Goal: Check status: Check status

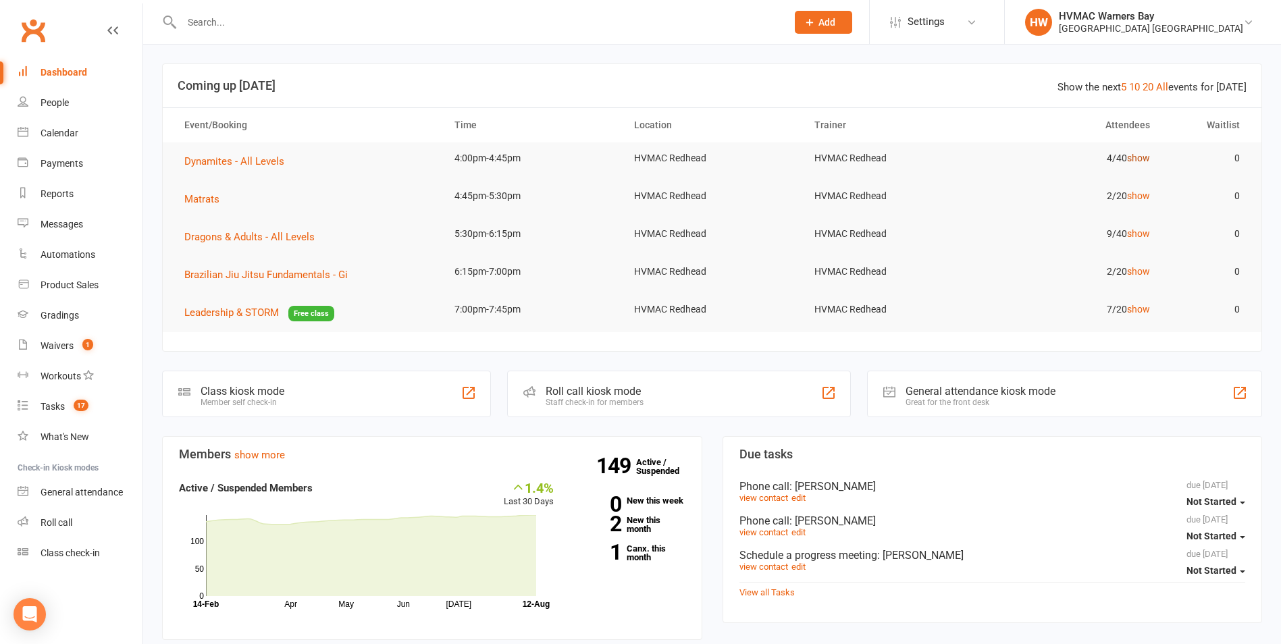
click at [1146, 155] on link "show" at bounding box center [1138, 158] width 23 height 11
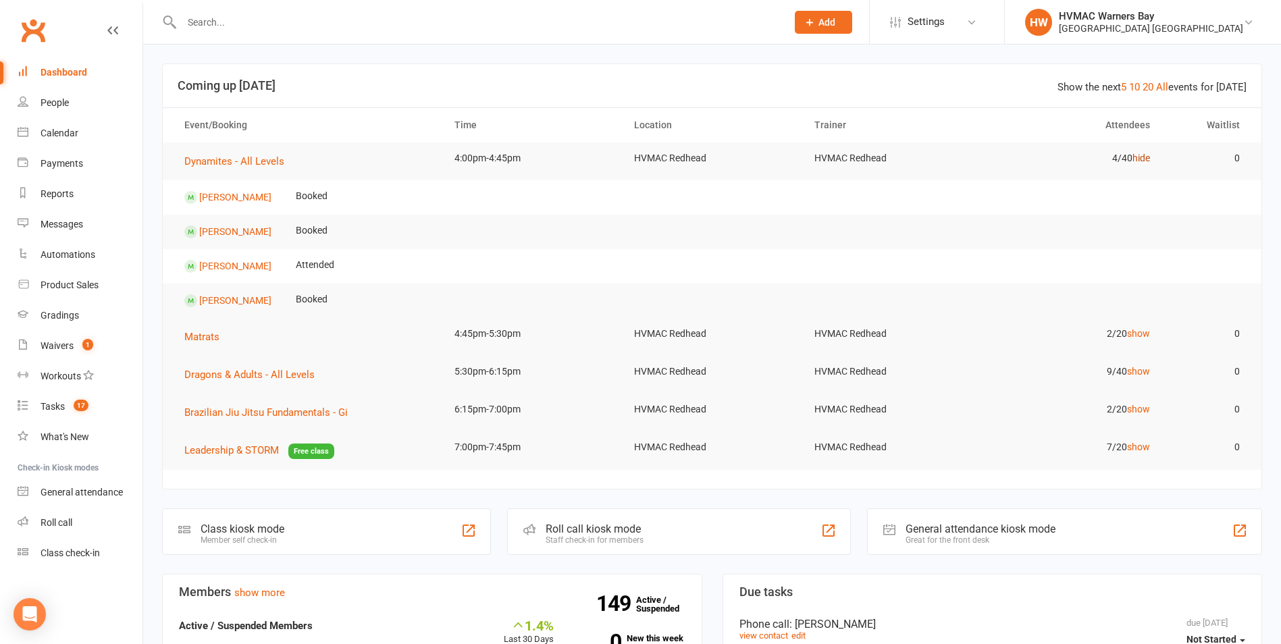
click at [1146, 155] on link "hide" at bounding box center [1141, 158] width 18 height 11
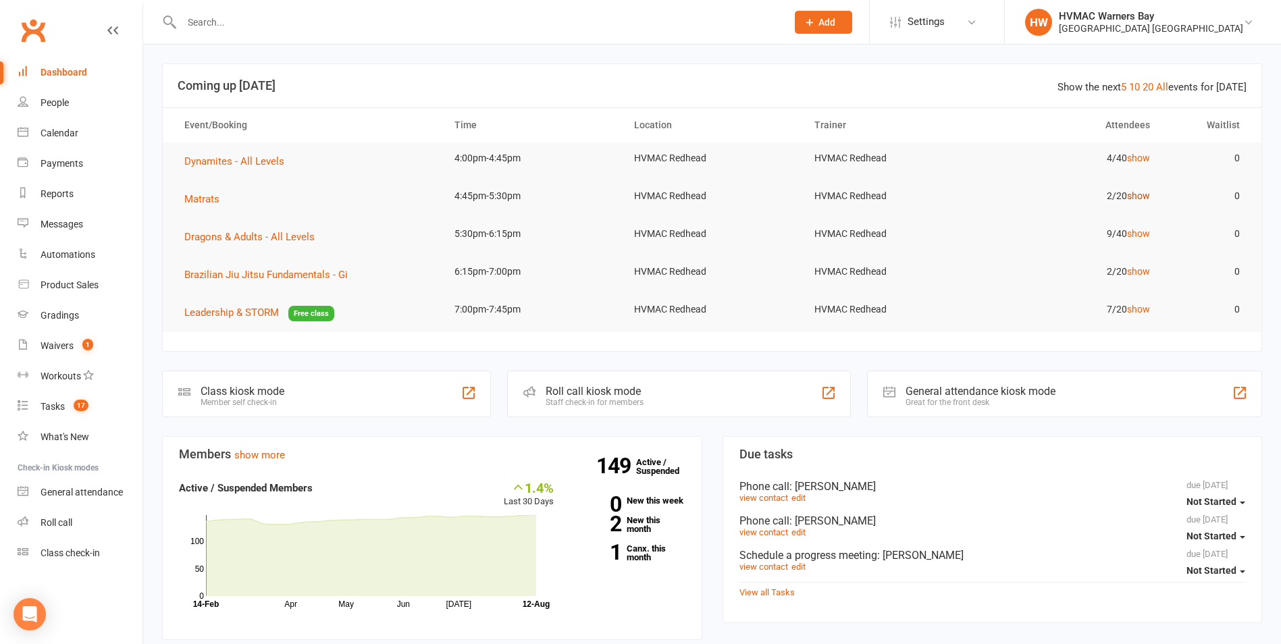
click at [1142, 197] on link "show" at bounding box center [1138, 195] width 23 height 11
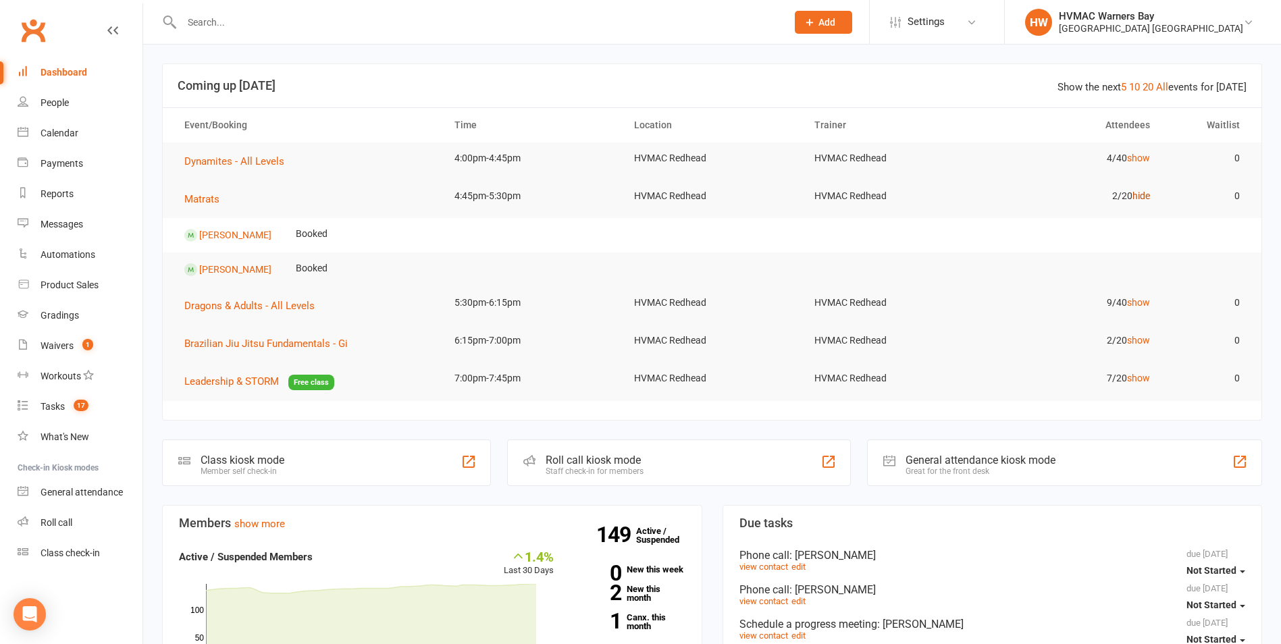
click at [1142, 197] on link "hide" at bounding box center [1141, 195] width 18 height 11
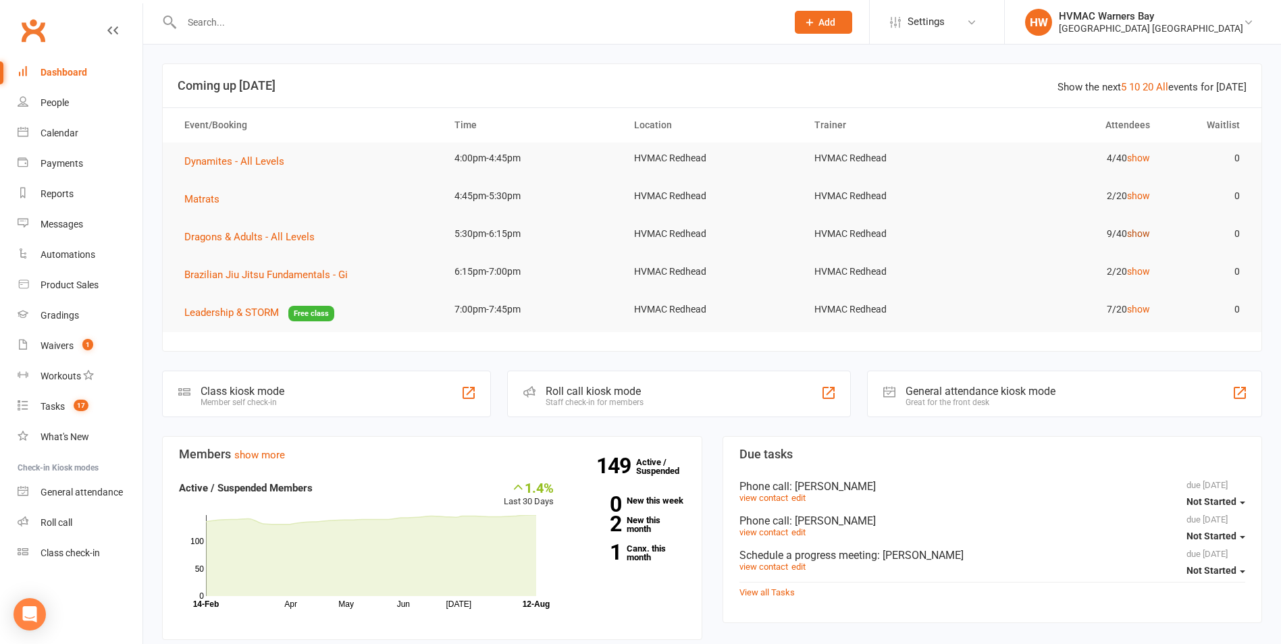
click at [1143, 228] on link "show" at bounding box center [1138, 233] width 23 height 11
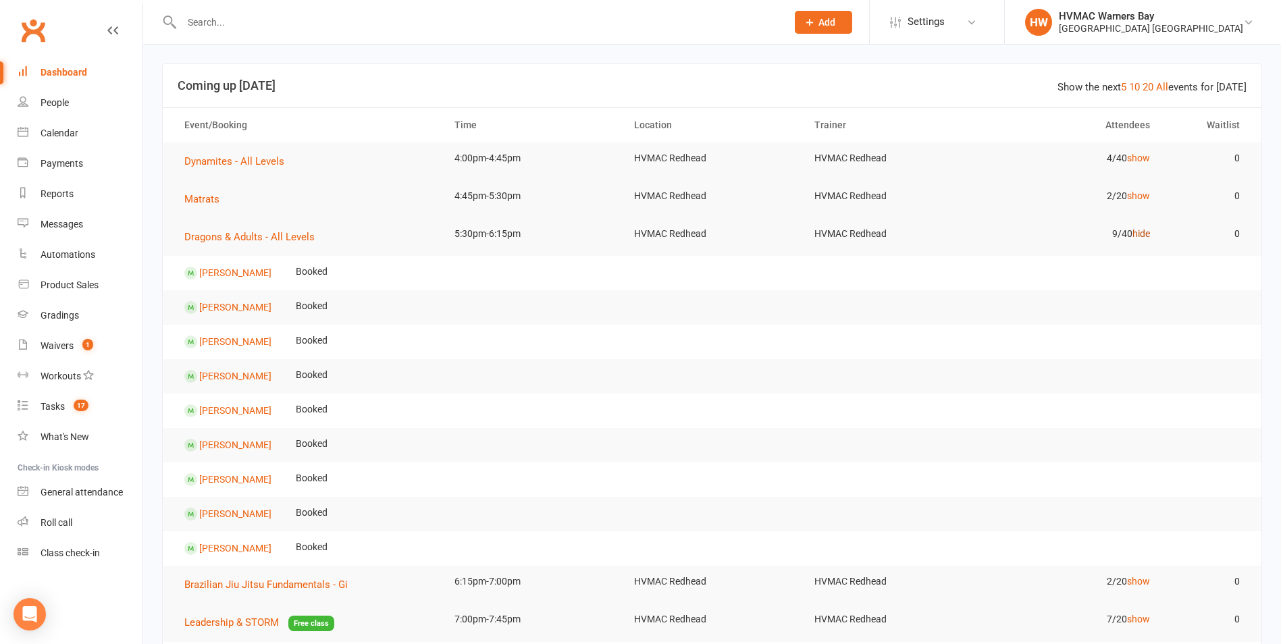
click at [1137, 234] on link "hide" at bounding box center [1141, 233] width 18 height 11
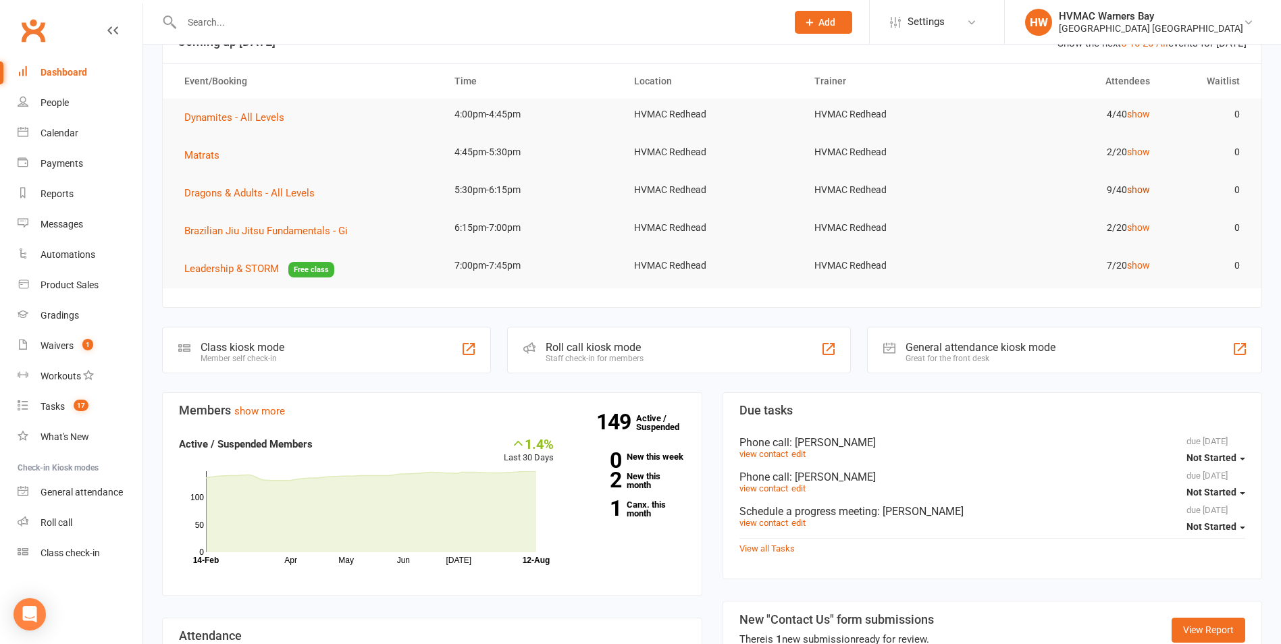
scroll to position [68, 0]
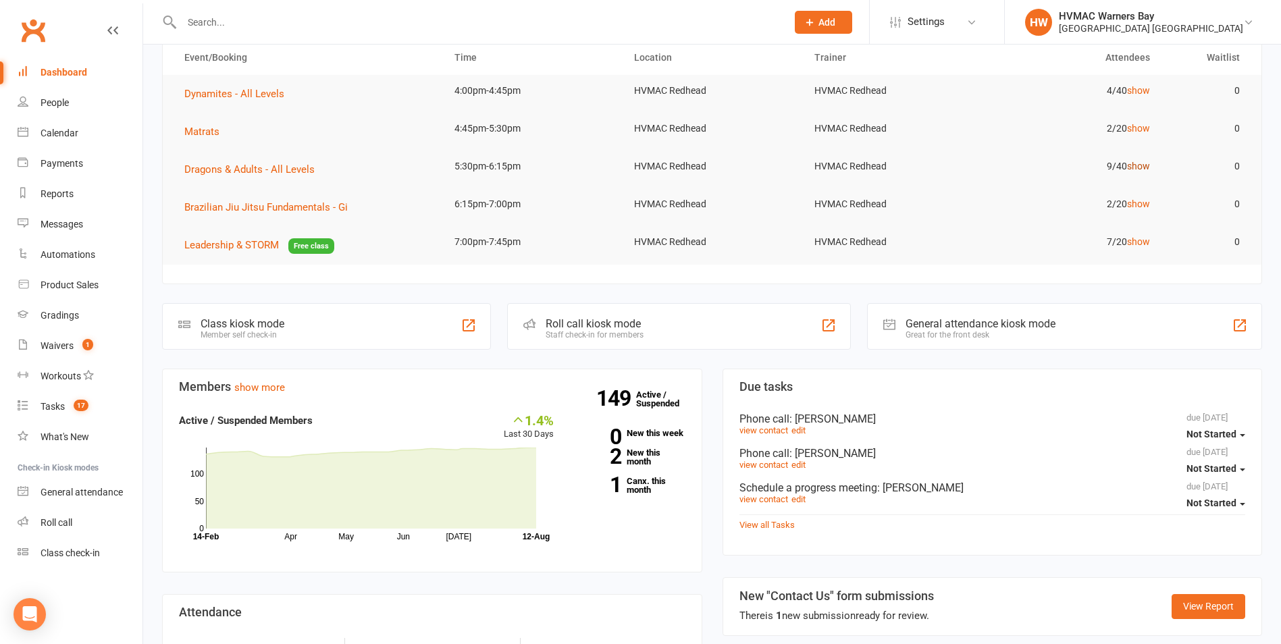
click at [1137, 236] on td "7/20 show" at bounding box center [1072, 242] width 180 height 32
click at [1137, 240] on link "show" at bounding box center [1138, 241] width 23 height 11
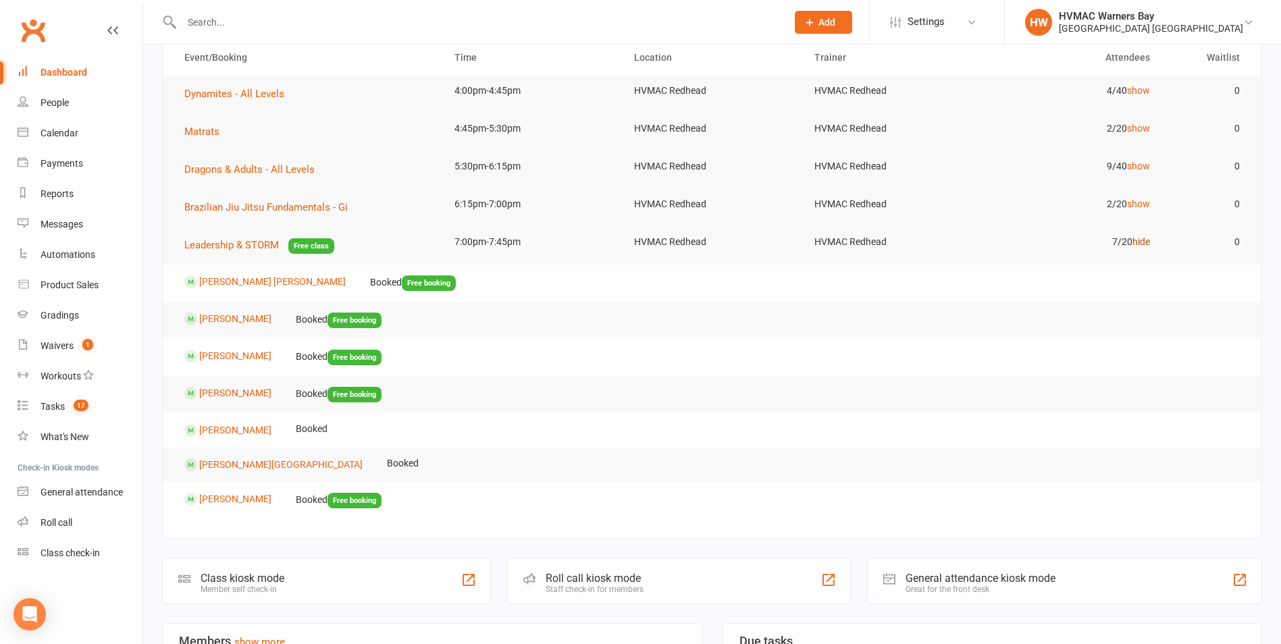
click at [1137, 240] on link "hide" at bounding box center [1141, 241] width 18 height 11
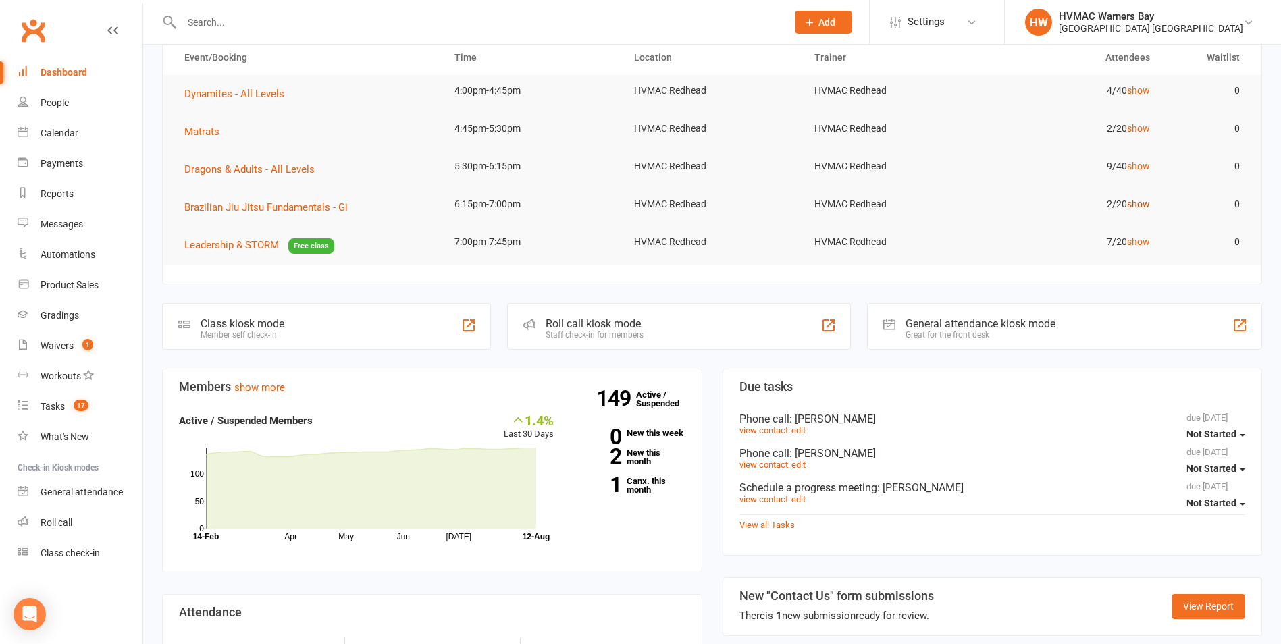
click at [1141, 206] on link "show" at bounding box center [1138, 203] width 23 height 11
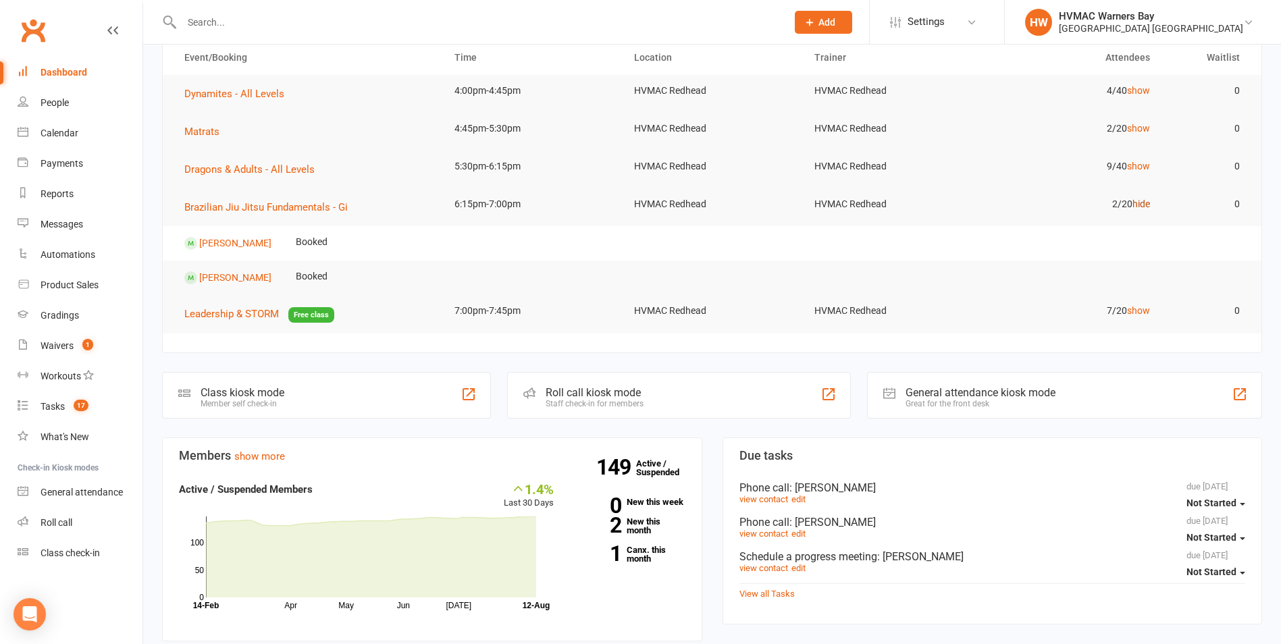
click at [1141, 206] on link "hide" at bounding box center [1141, 203] width 18 height 11
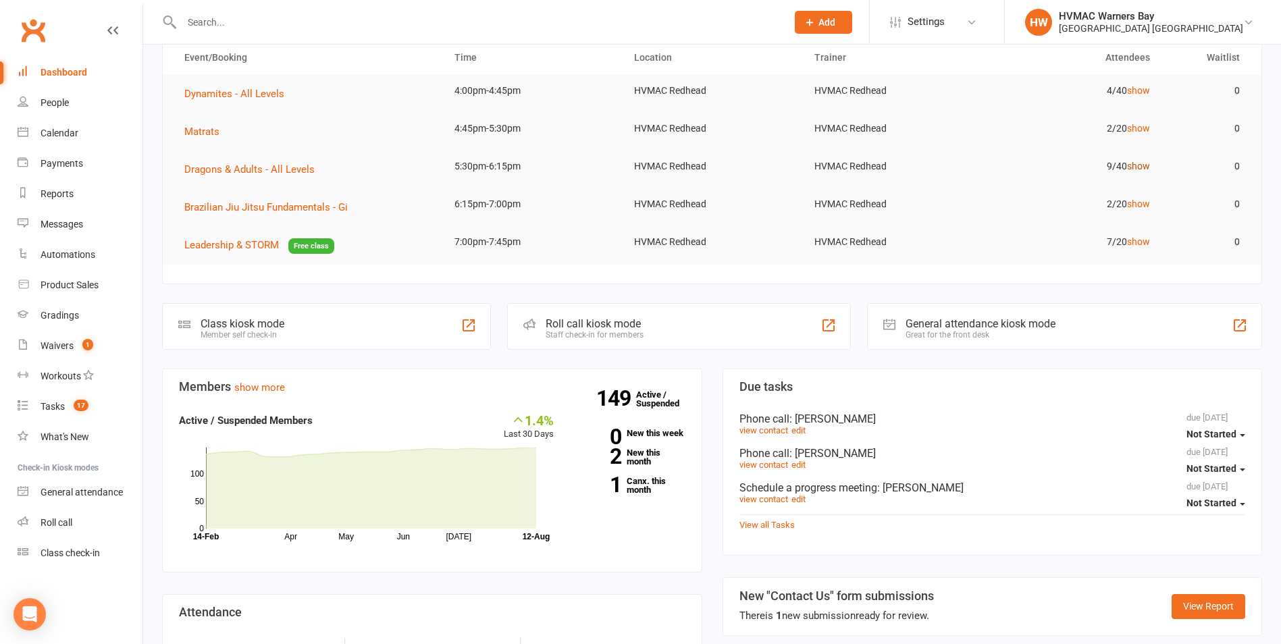
click at [1135, 171] on link "show" at bounding box center [1138, 166] width 23 height 11
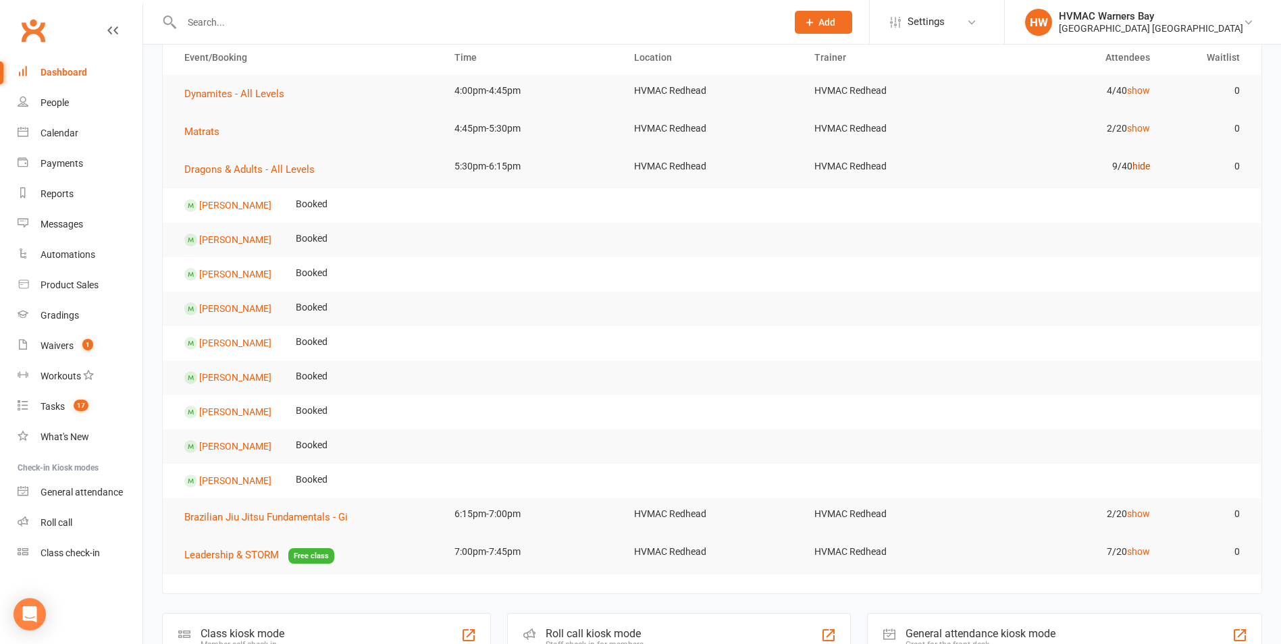
click at [1135, 171] on link "hide" at bounding box center [1141, 166] width 18 height 11
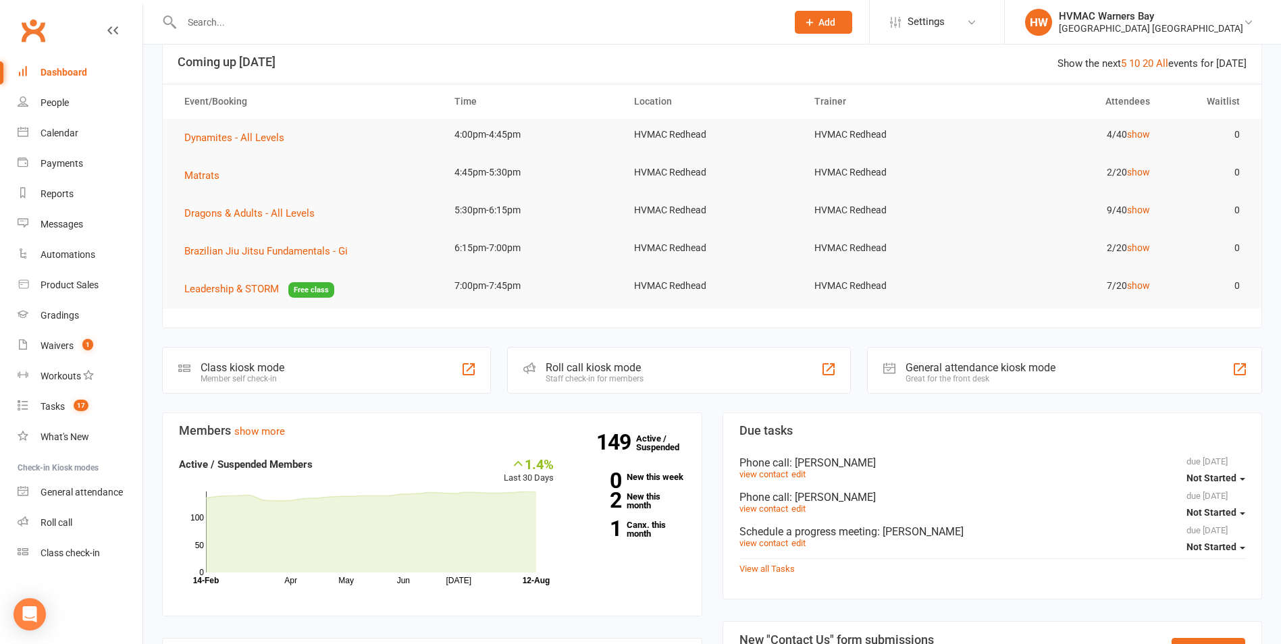
scroll to position [0, 0]
